Goal: Navigation & Orientation: Go to known website

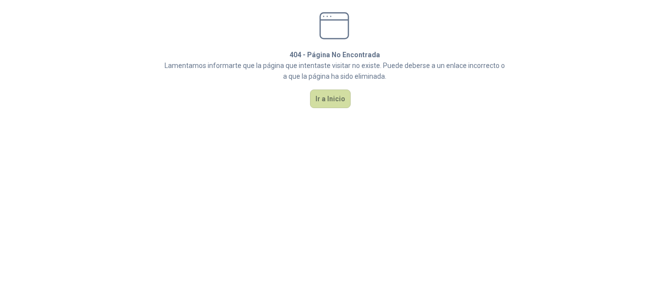
click at [315, 110] on div "404 - Página No Encontrada [PERSON_NAME] informarte que la página que intentast…" at bounding box center [334, 60] width 365 height 120
drag, startPoint x: 336, startPoint y: 97, endPoint x: 414, endPoint y: 68, distance: 83.1
click at [336, 99] on button "Ir a Inicio" at bounding box center [330, 99] width 41 height 19
